Goal: Find specific page/section: Find specific page/section

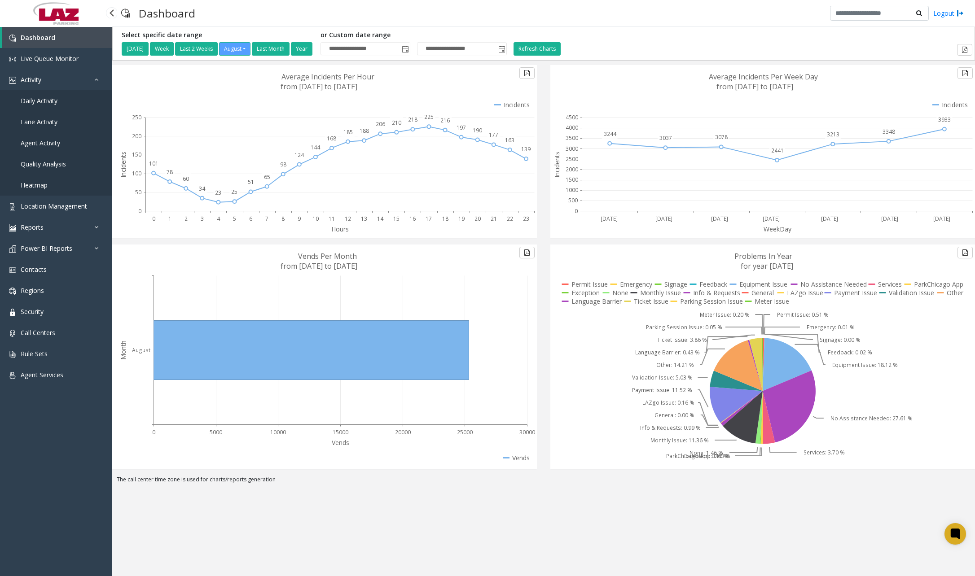
click at [48, 99] on span "Daily Activity" at bounding box center [39, 100] width 37 height 9
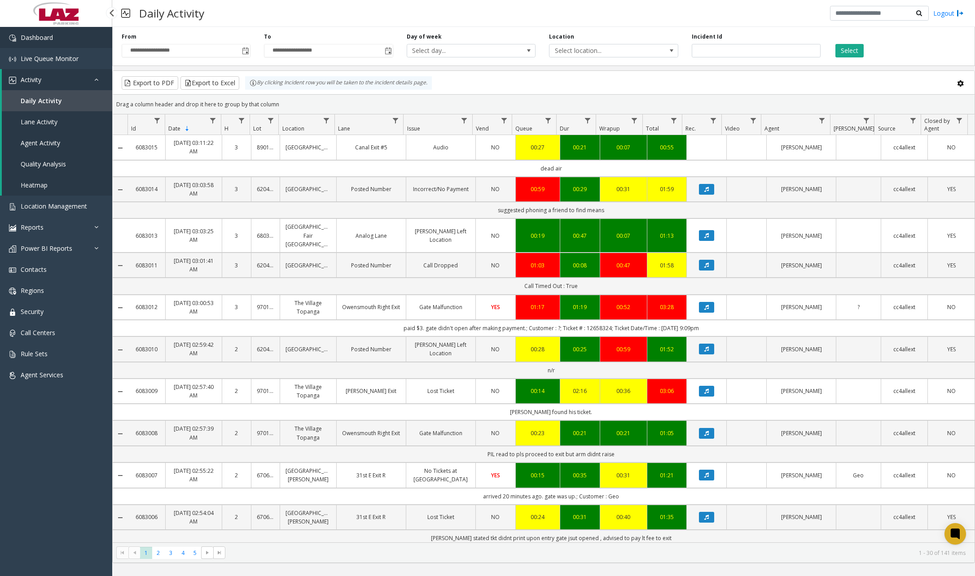
click at [61, 39] on link "Dashboard" at bounding box center [56, 37] width 112 height 21
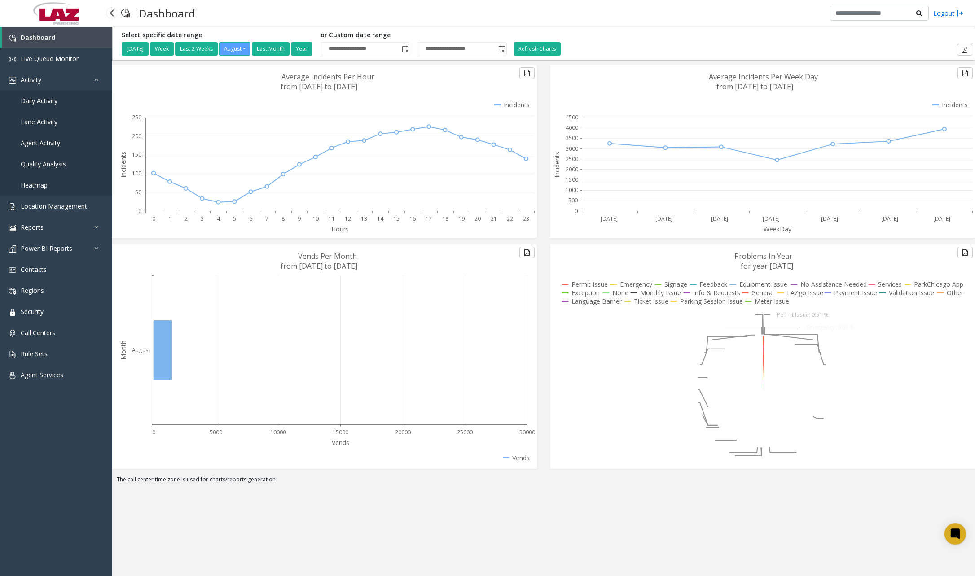
click at [42, 101] on span "Daily Activity" at bounding box center [39, 100] width 37 height 9
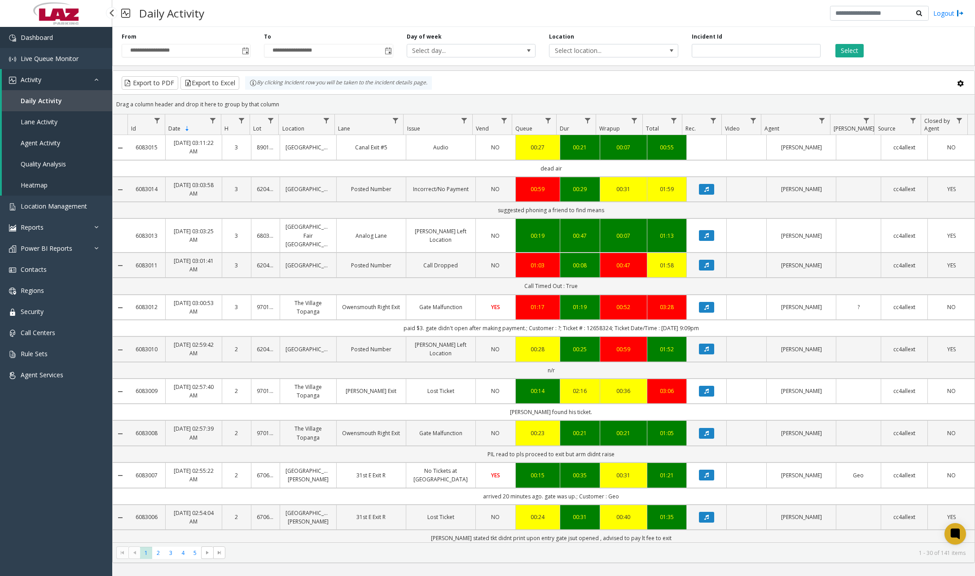
click at [51, 44] on link "Dashboard" at bounding box center [56, 37] width 112 height 21
